Goal: Information Seeking & Learning: Check status

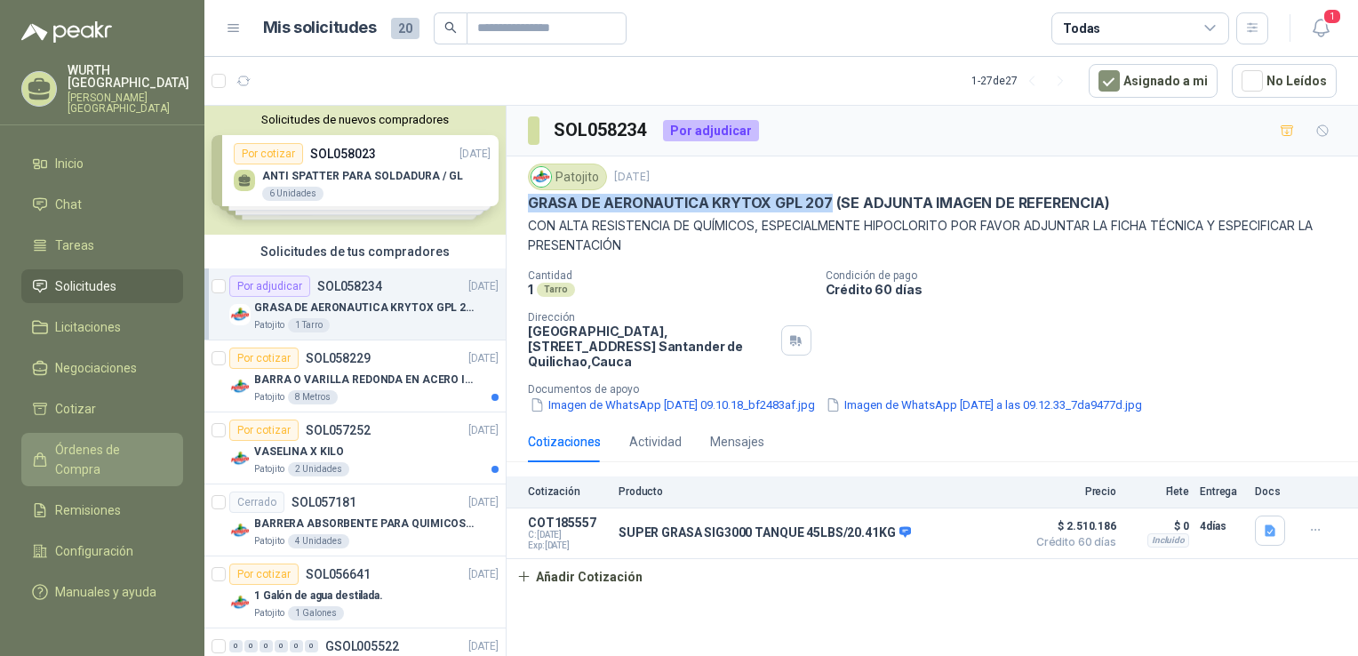
click at [128, 440] on span "Órdenes de Compra" at bounding box center [110, 459] width 111 height 39
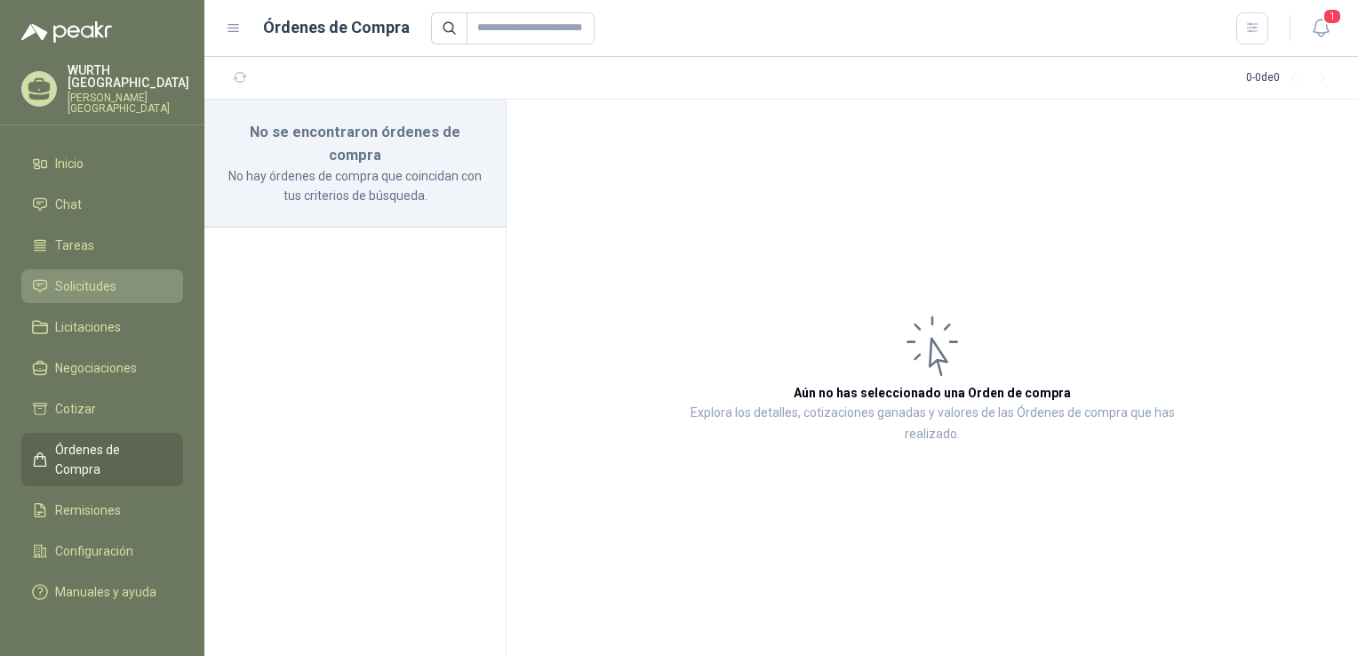
click at [64, 276] on span "Solicitudes" at bounding box center [85, 286] width 61 height 20
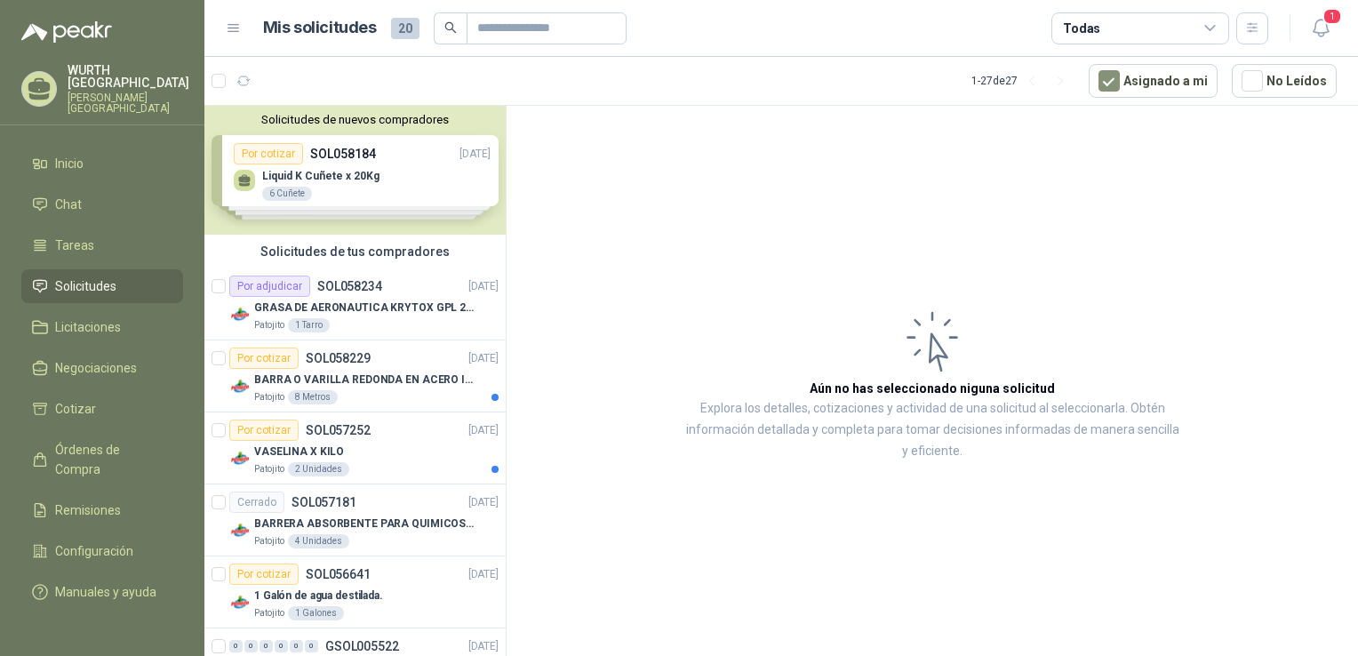
click at [385, 188] on div "Solicitudes de nuevos compradores Por cotizar SOL058184 [DATE] Liquid K Cuñete …" at bounding box center [354, 170] width 301 height 129
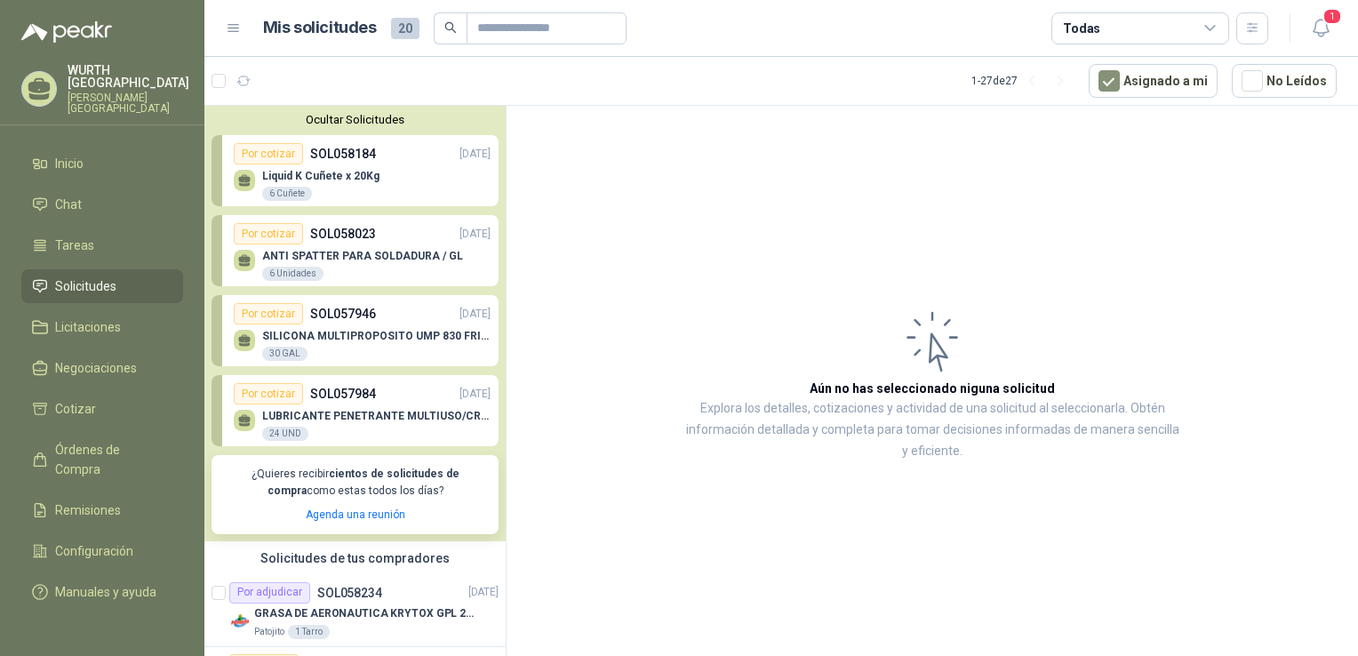
click at [373, 340] on p "SILICONA MULTIPROPOSITO UMP 830 FRIXO GRADO ALIM." at bounding box center [376, 336] width 228 height 12
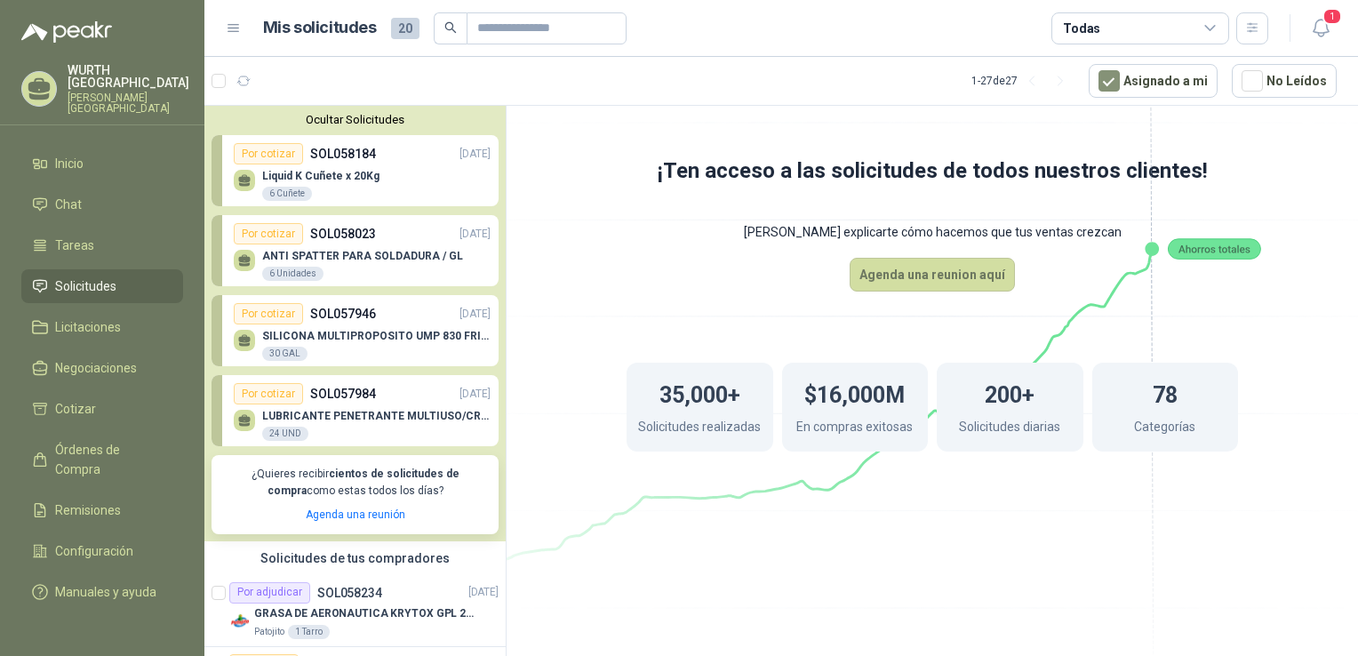
click at [354, 254] on p "ANTI SPATTER PARA SOLDADURA / GL" at bounding box center [362, 256] width 201 height 12
click at [381, 417] on p "LUBRICANTE PENETRANTE MULTIUSO/CRC 3-36" at bounding box center [376, 416] width 228 height 12
click at [281, 393] on div "Por cotizar" at bounding box center [268, 393] width 69 height 21
click at [289, 436] on div "24 UND" at bounding box center [285, 434] width 46 height 14
click at [362, 416] on p "LUBRICANTE PENETRANTE MULTIUSO/CRC 3-36" at bounding box center [376, 416] width 228 height 12
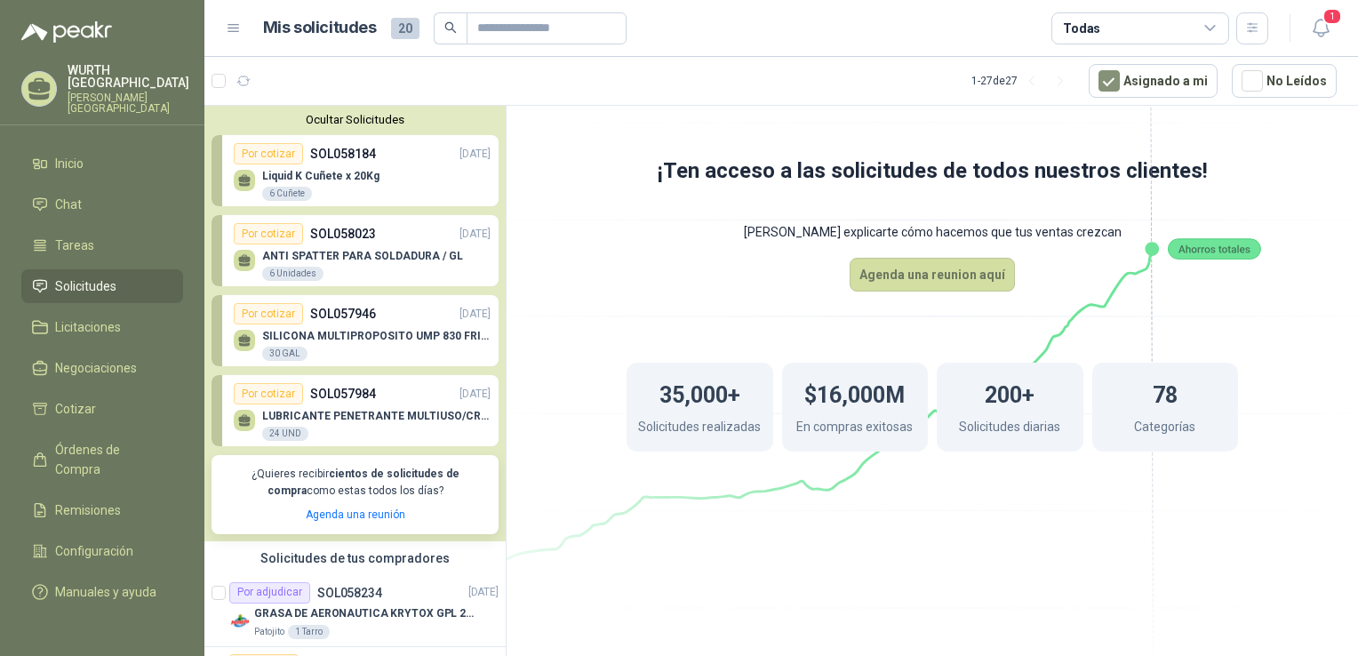
click at [362, 416] on p "LUBRICANTE PENETRANTE MULTIUSO/CRC 3-36" at bounding box center [376, 416] width 228 height 12
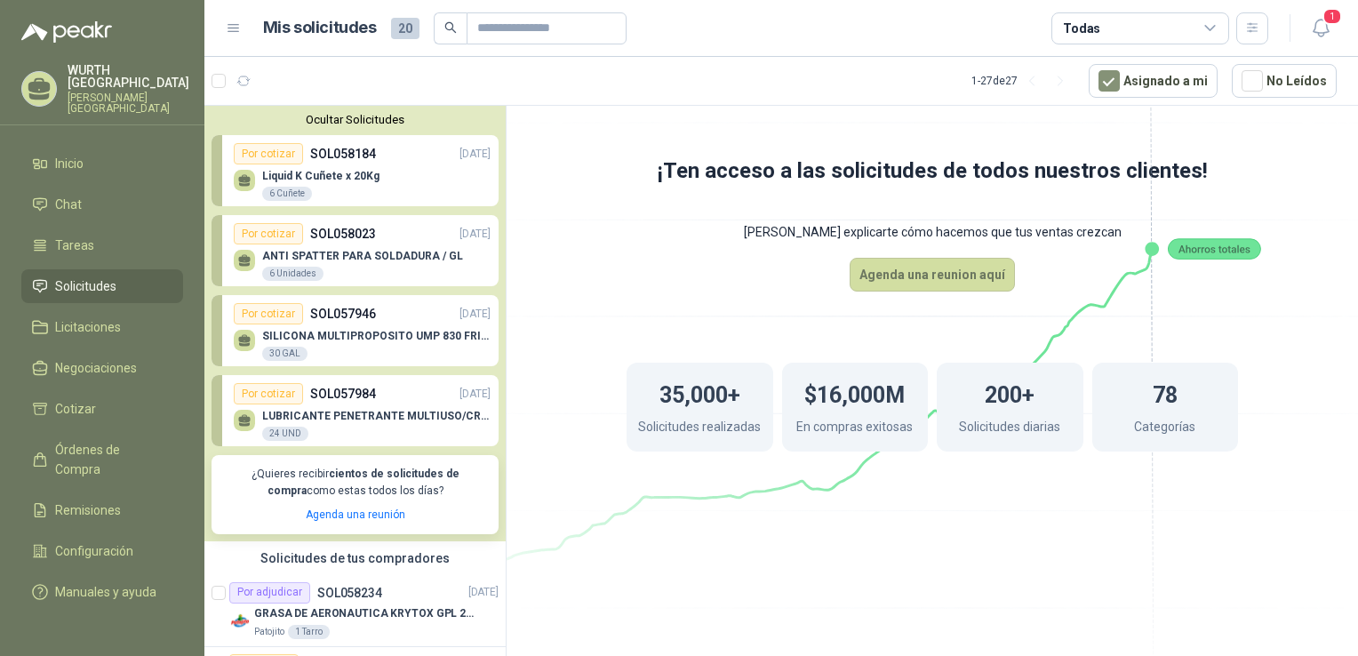
click at [362, 416] on p "LUBRICANTE PENETRANTE MULTIUSO/CRC 3-36" at bounding box center [376, 416] width 228 height 12
